Goal: Transaction & Acquisition: Purchase product/service

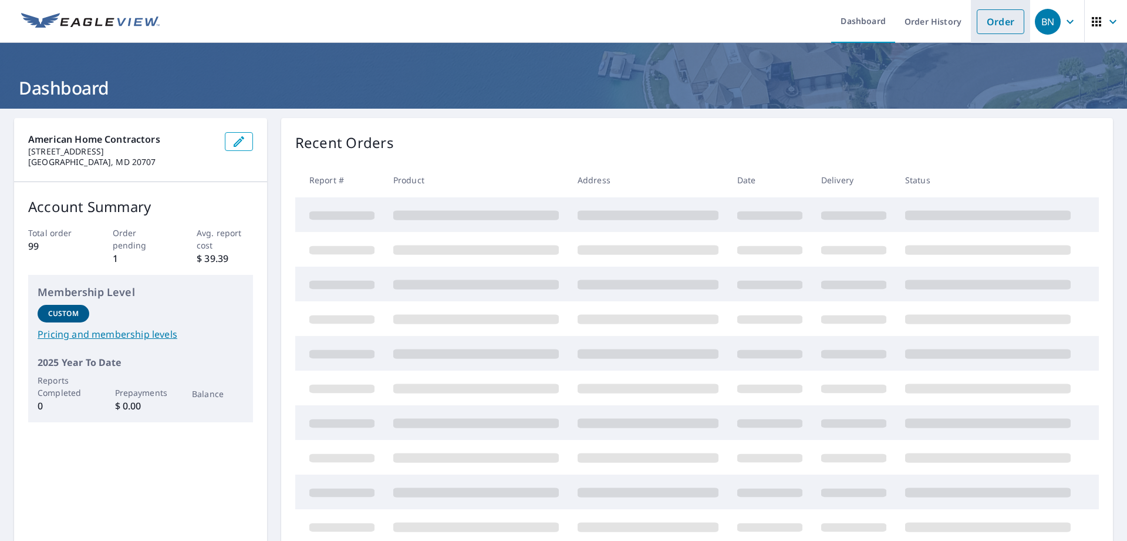
click at [995, 23] on link "Order" at bounding box center [1001, 21] width 48 height 25
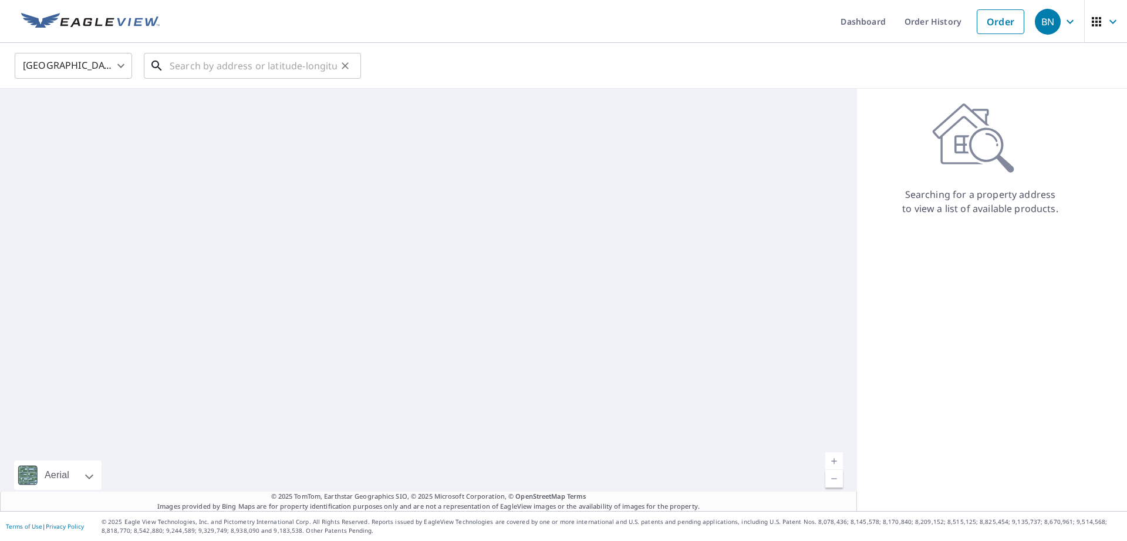
click at [269, 66] on input "text" at bounding box center [253, 65] width 167 height 33
paste input "[STREET_ADDRESS]"
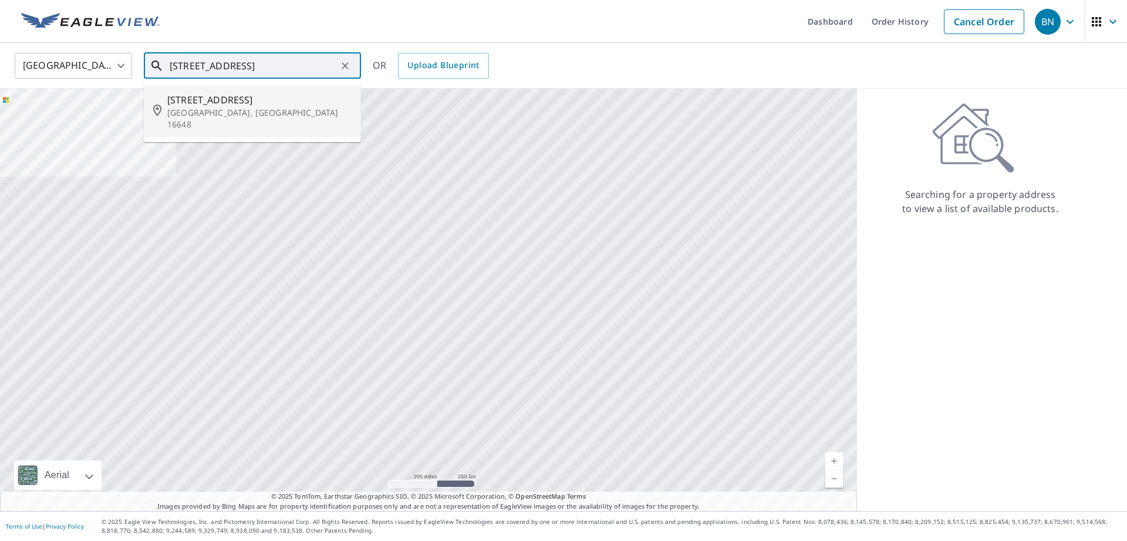
click at [261, 110] on p "[GEOGRAPHIC_DATA], [GEOGRAPHIC_DATA] 16648" at bounding box center [259, 118] width 184 height 23
type input "[STREET_ADDRESS]"
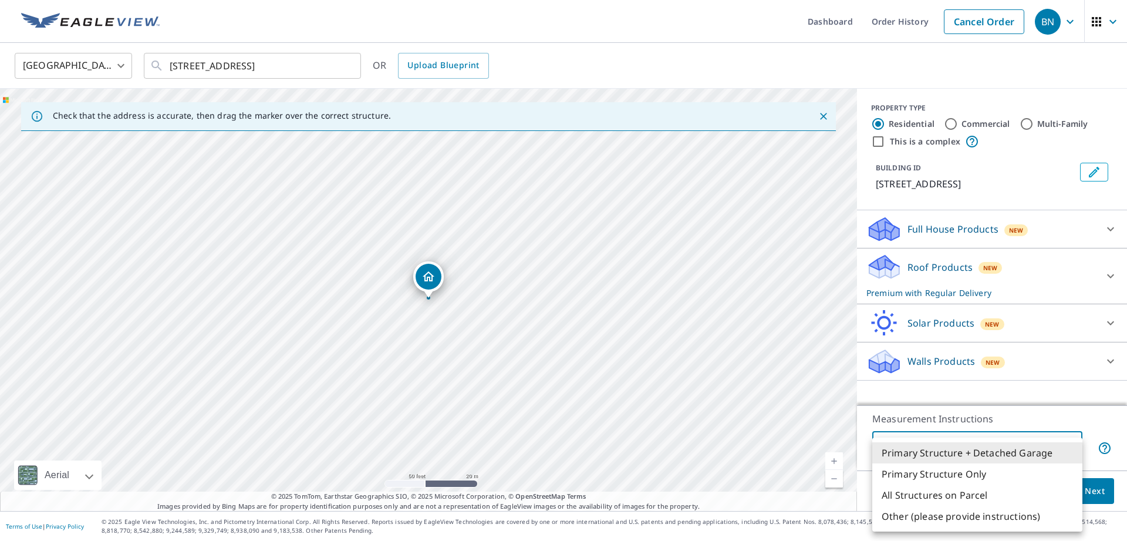
click at [1004, 446] on body "BN BN Dashboard Order History Cancel Order BN [GEOGRAPHIC_DATA] [GEOGRAPHIC_DAT…" at bounding box center [563, 270] width 1127 height 541
click at [961, 473] on li "Primary Structure Only" at bounding box center [977, 473] width 210 height 21
type input "2"
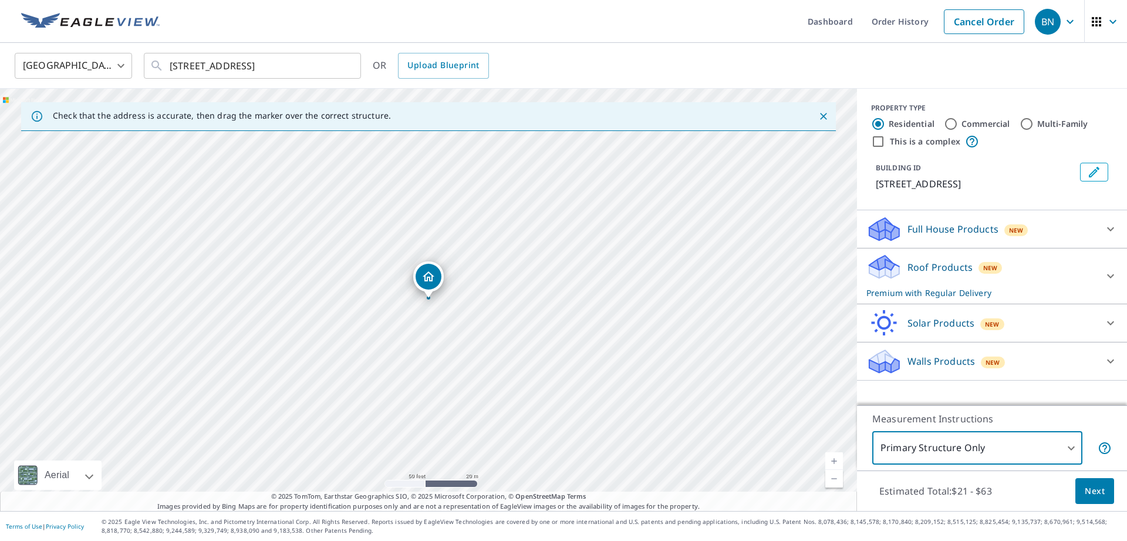
click at [1092, 493] on span "Next" at bounding box center [1095, 491] width 20 height 15
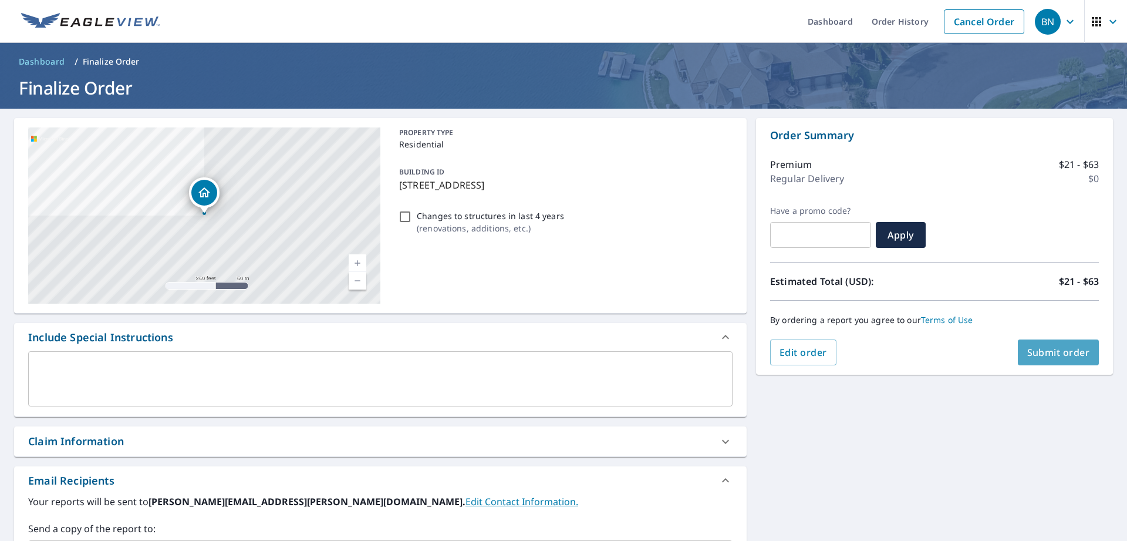
click at [1060, 353] on span "Submit order" at bounding box center [1058, 352] width 63 height 13
checkbox input "true"
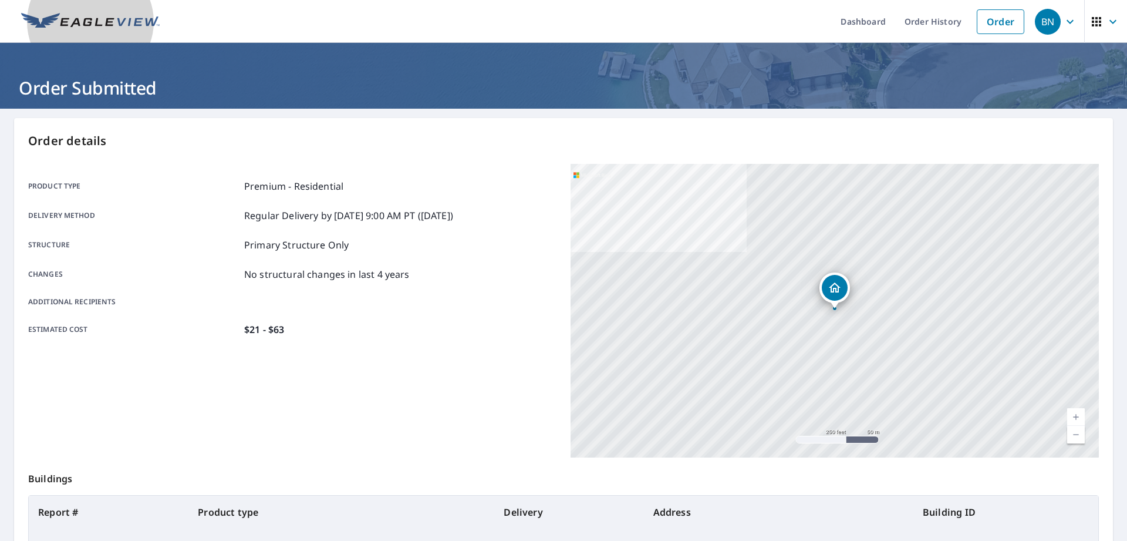
click at [48, 12] on link at bounding box center [90, 21] width 153 height 43
